Goal: Task Accomplishment & Management: Complete application form

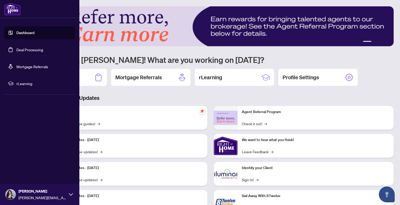
click at [16, 49] on link "Deal Processing" at bounding box center [29, 49] width 27 height 5
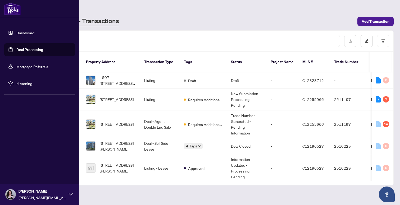
click at [16, 49] on link "Deal Processing" at bounding box center [29, 49] width 27 height 5
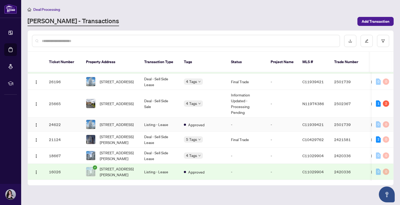
scroll to position [208, 0]
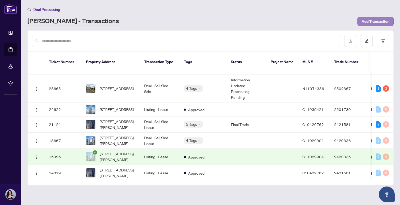
click at [377, 19] on span "Add Transaction" at bounding box center [376, 21] width 28 height 8
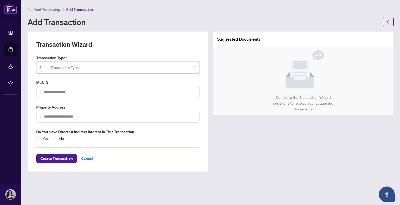
click at [79, 63] on input "search" at bounding box center [115, 68] width 152 height 12
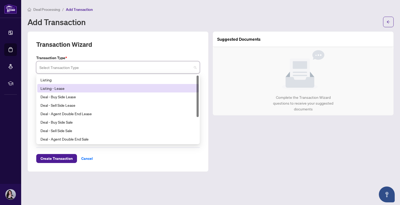
click at [57, 89] on div "Listing - Lease" at bounding box center [117, 88] width 155 height 6
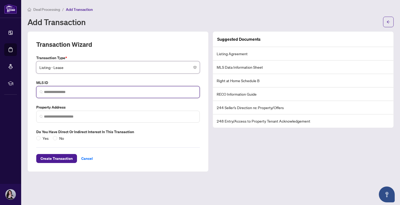
click at [90, 90] on input "search" at bounding box center [120, 92] width 152 height 6
paste input "*********"
type input "*********"
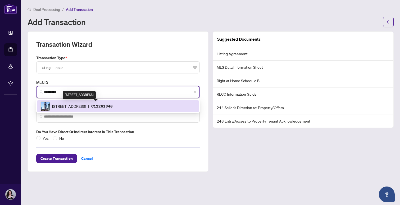
click at [78, 106] on span "318 Richmond St, Toronto, Ontario M5V 1X2, Canada" at bounding box center [69, 106] width 34 height 6
type input "**********"
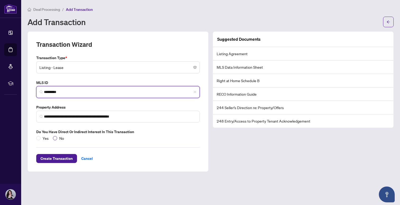
type input "*********"
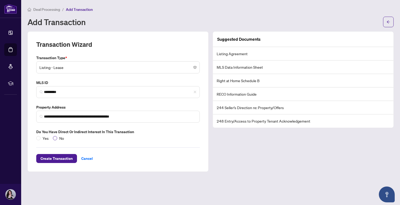
click at [57, 136] on span "No" at bounding box center [61, 138] width 9 height 6
click at [59, 156] on span "Create Transaction" at bounding box center [56, 158] width 32 height 8
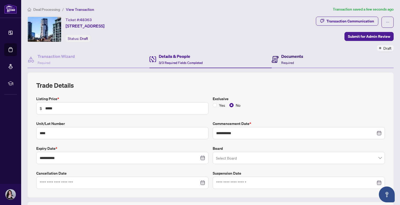
click at [290, 56] on h4 "Documents" at bounding box center [292, 56] width 22 height 6
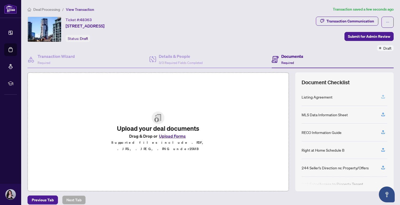
click at [384, 96] on icon "button" at bounding box center [383, 96] width 5 height 5
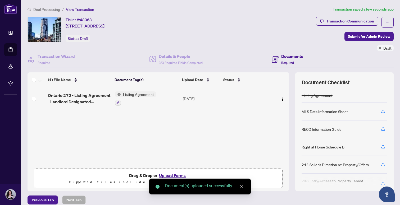
click at [82, 88] on td "Ontario 272 - Listing Agreement - Landlord Designated Representation Agreement …" at bounding box center [79, 98] width 67 height 23
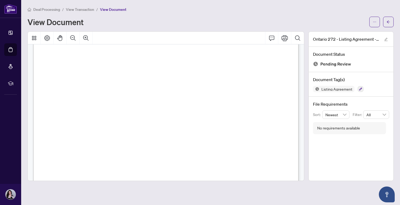
scroll to position [869, 0]
click at [387, 23] on icon "arrow-left" at bounding box center [388, 22] width 4 height 4
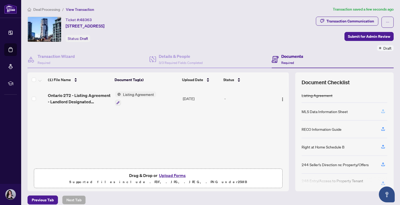
click at [384, 112] on icon "button" at bounding box center [383, 111] width 5 height 5
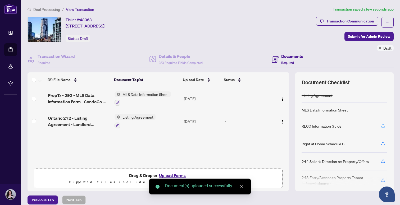
click at [385, 126] on icon "button" at bounding box center [383, 126] width 4 height 1
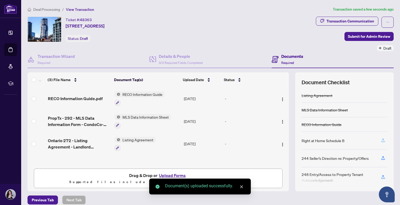
click at [384, 141] on icon "button" at bounding box center [383, 140] width 5 height 5
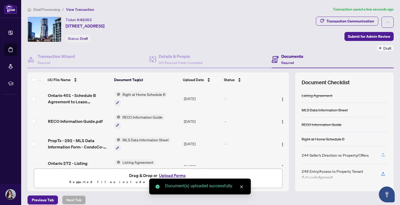
click at [384, 154] on icon "button" at bounding box center [383, 155] width 5 height 5
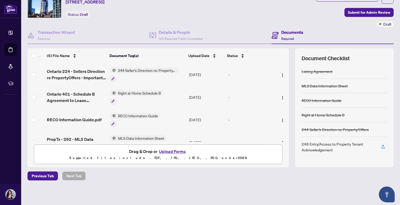
scroll to position [37, 0]
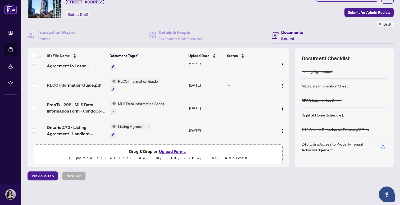
click at [180, 151] on button "Upload Forms" at bounding box center [172, 151] width 30 height 7
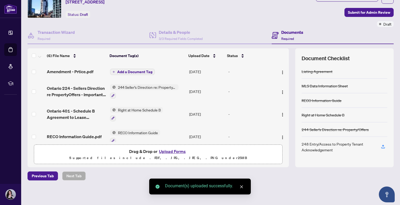
scroll to position [0, 0]
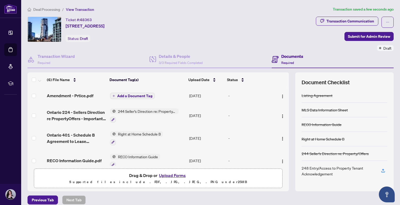
click at [126, 95] on span "Add a Document Tag" at bounding box center [134, 96] width 35 height 4
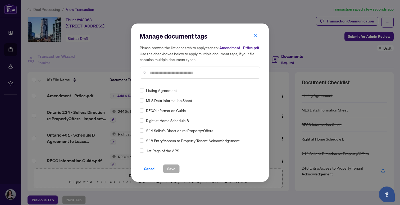
click at [190, 84] on div "Manage document tags Please browse the list or search to apply tags to: Amendme…" at bounding box center [200, 102] width 121 height 141
click at [193, 74] on input "text" at bounding box center [202, 73] width 106 height 6
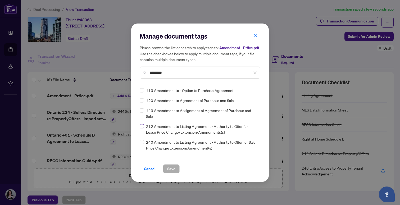
type input "*********"
click at [143, 128] on span at bounding box center [142, 126] width 4 height 4
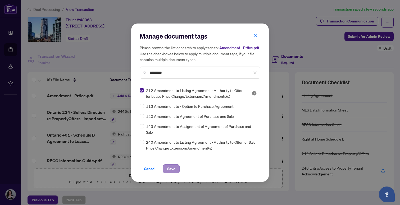
click at [170, 168] on span "Save" at bounding box center [171, 169] width 8 height 8
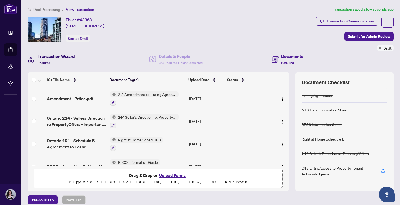
click at [53, 57] on h4 "Transaction Wizard" at bounding box center [56, 56] width 37 height 6
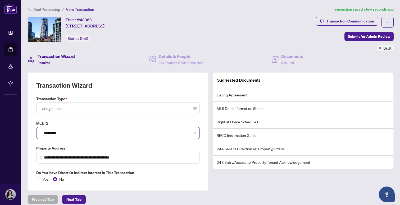
scroll to position [12, 0]
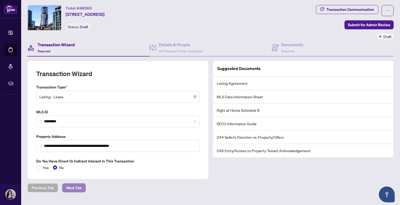
click at [69, 188] on span "Next Tab" at bounding box center [73, 188] width 15 height 8
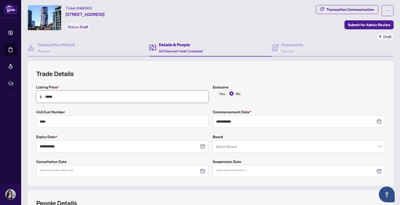
click at [50, 97] on input "*****" at bounding box center [125, 97] width 160 height 6
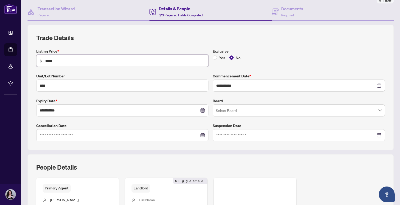
scroll to position [129, 0]
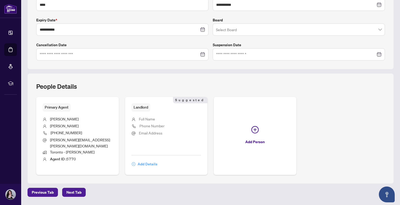
click at [150, 160] on span "Add Details" at bounding box center [148, 164] width 20 height 8
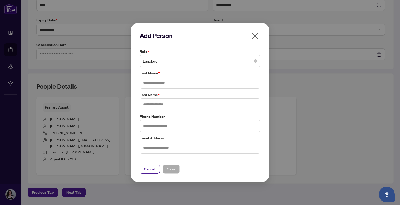
click at [169, 60] on span "Landlord" at bounding box center [200, 61] width 114 height 10
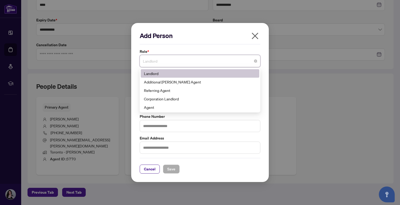
click at [164, 64] on span "Landlord" at bounding box center [200, 61] width 114 height 10
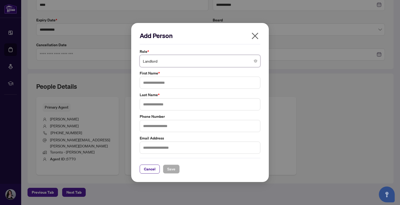
click at [172, 56] on div "Landlord" at bounding box center [200, 61] width 121 height 12
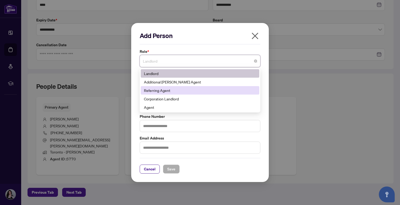
click at [175, 95] on div "Corporation Landlord" at bounding box center [200, 99] width 118 height 8
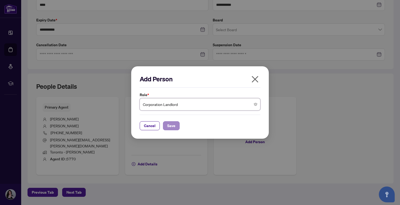
click at [167, 126] on span "Save" at bounding box center [171, 126] width 8 height 8
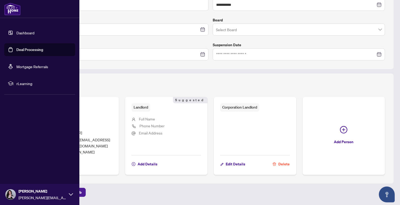
click at [16, 52] on link "Deal Processing" at bounding box center [29, 49] width 27 height 5
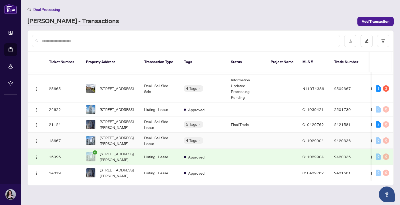
scroll to position [224, 0]
click at [132, 167] on span "2110-20 Edward St Toronto Ontario M5G 1C9 Canada, Toronto, Ontario M5G 1C9, Can…" at bounding box center [118, 173] width 36 height 12
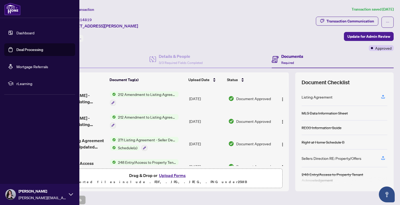
click at [16, 51] on link "Deal Processing" at bounding box center [29, 49] width 27 height 5
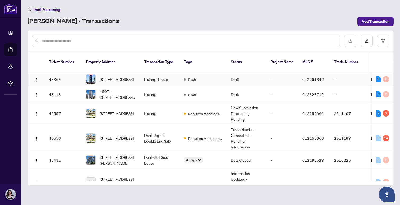
click at [117, 76] on span "4004-318 Richmond St, Toronto, Ontario M5V 1X2, Canada" at bounding box center [117, 79] width 34 height 6
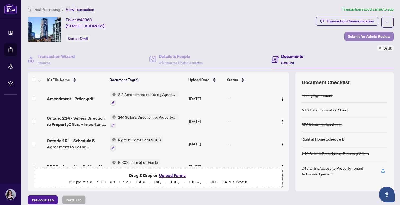
click at [381, 35] on span "Submit for Admin Review" at bounding box center [369, 36] width 42 height 8
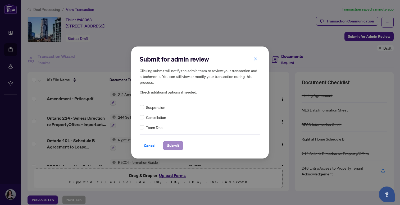
click at [177, 147] on span "Submit" at bounding box center [173, 145] width 12 height 8
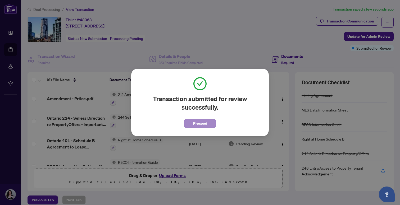
click at [198, 122] on span "Proceed" at bounding box center [200, 123] width 14 height 8
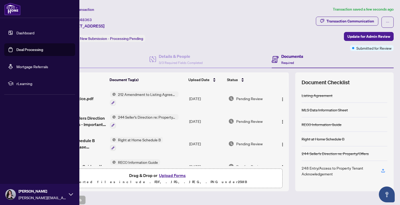
click at [31, 50] on link "Deal Processing" at bounding box center [29, 49] width 27 height 5
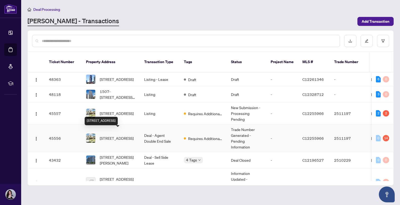
click at [108, 138] on span "62 Cherrystone Dr, Toronto, Ontario M2H 1S1, Canada" at bounding box center [117, 138] width 34 height 6
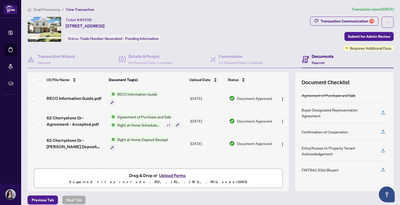
scroll to position [24, 0]
